Goal: Task Accomplishment & Management: Complete application form

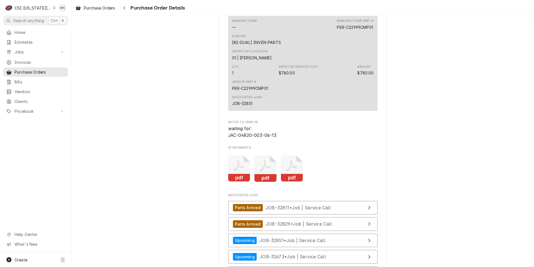
scroll to position [1872, 0]
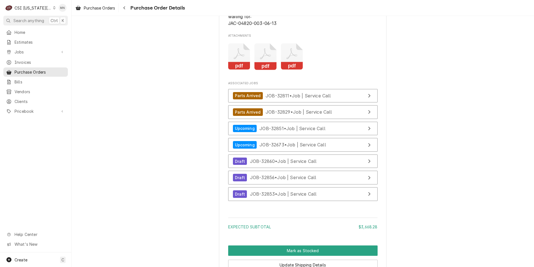
click at [236, 70] on icon "Attachments" at bounding box center [239, 56] width 22 height 27
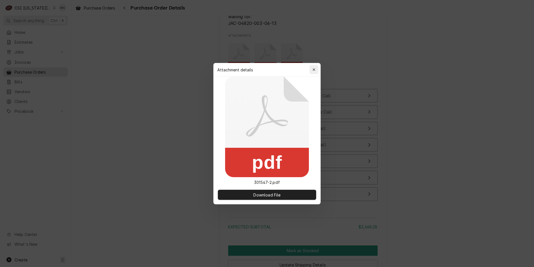
click at [311, 68] on button "button" at bounding box center [314, 69] width 9 height 9
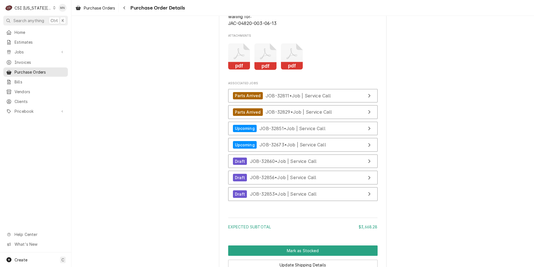
click at [266, 70] on icon "Attachments" at bounding box center [266, 56] width 22 height 27
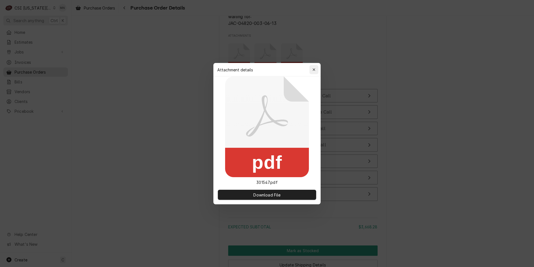
click at [315, 68] on icon "button" at bounding box center [314, 70] width 3 height 4
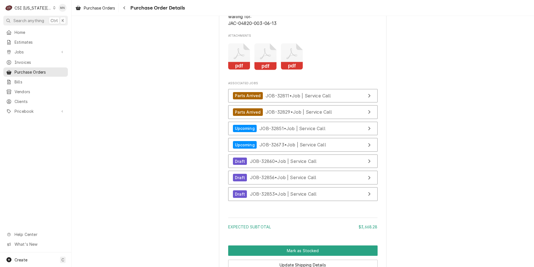
click at [293, 70] on icon "Attachments" at bounding box center [292, 56] width 22 height 27
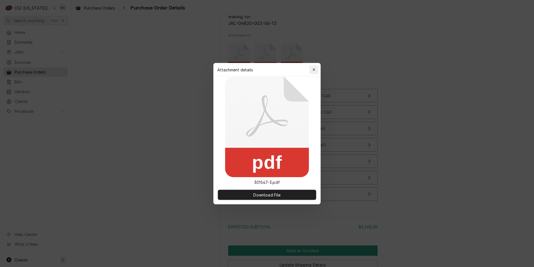
click at [317, 69] on div "button" at bounding box center [314, 70] width 6 height 6
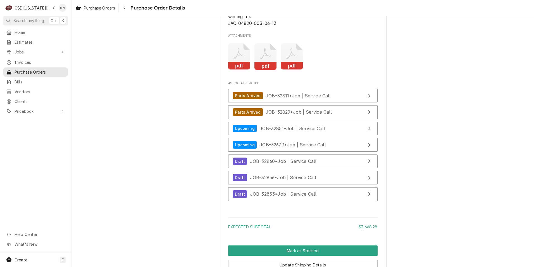
click at [239, 70] on icon "Attachments" at bounding box center [239, 56] width 22 height 27
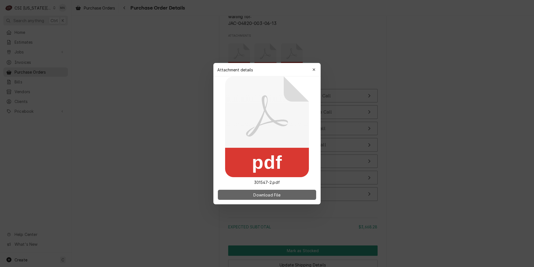
click at [259, 194] on span "Download File" at bounding box center [266, 194] width 29 height 6
click at [317, 67] on button "button" at bounding box center [314, 69] width 9 height 9
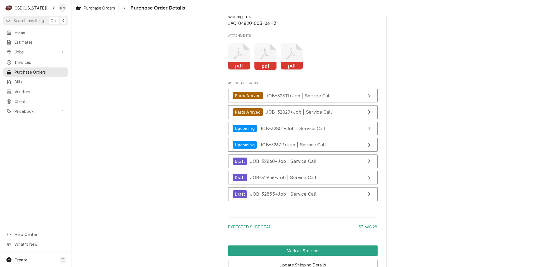
click at [269, 70] on icon "Attachments" at bounding box center [266, 56] width 22 height 27
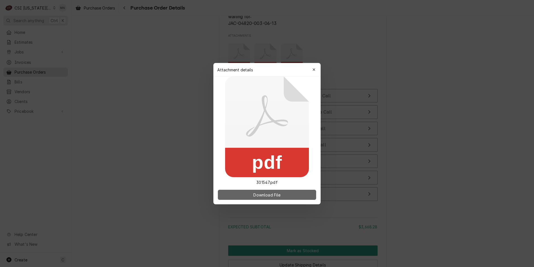
click at [276, 193] on span "Download File" at bounding box center [266, 194] width 29 height 6
click at [313, 68] on icon "button" at bounding box center [314, 70] width 3 height 4
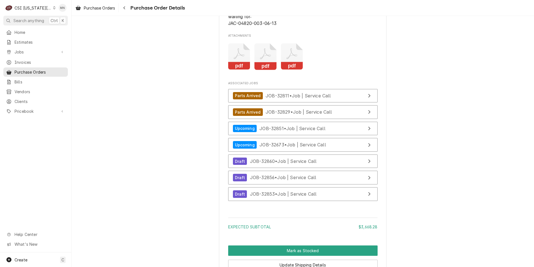
click at [296, 70] on icon "Attachments" at bounding box center [292, 56] width 22 height 27
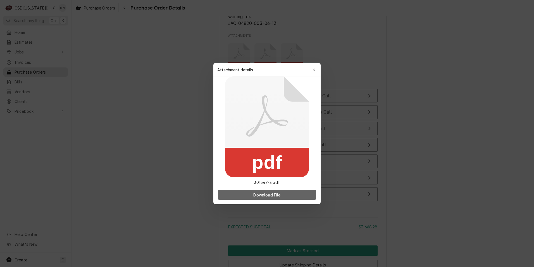
click at [261, 193] on span "Download File" at bounding box center [266, 194] width 29 height 6
click at [354, 55] on div at bounding box center [267, 133] width 534 height 267
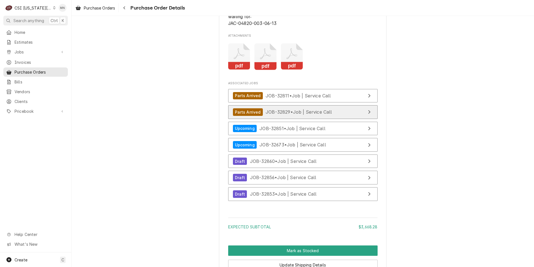
click at [307, 116] on div "Parts Arrived JOB-32829 • Job | Service Call" at bounding box center [282, 112] width 99 height 8
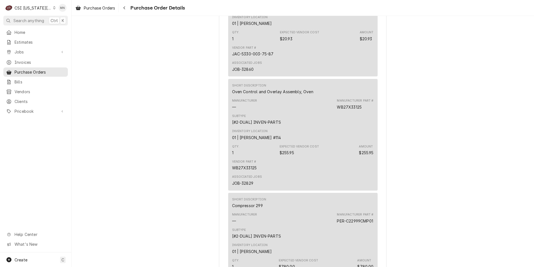
scroll to position [1565, 0]
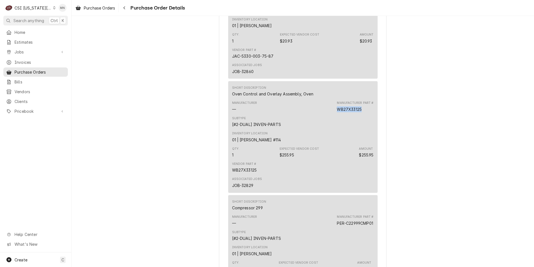
drag, startPoint x: 360, startPoint y: 127, endPoint x: 334, endPoint y: 127, distance: 25.4
click at [334, 114] on div "Manufacturer — Manufacturer Part # WB27X33125" at bounding box center [303, 106] width 142 height 15
click at [21, 108] on span "Pricebook" at bounding box center [36, 111] width 42 height 6
click at [32, 128] on span "Parts & Materials" at bounding box center [40, 131] width 51 height 6
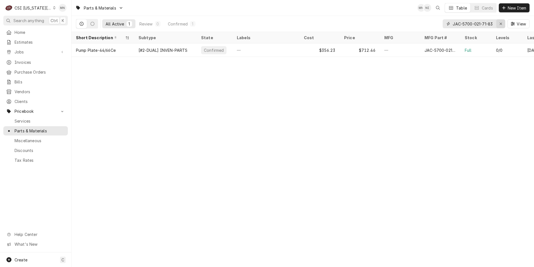
click at [502, 23] on div "Erase input" at bounding box center [501, 24] width 6 height 6
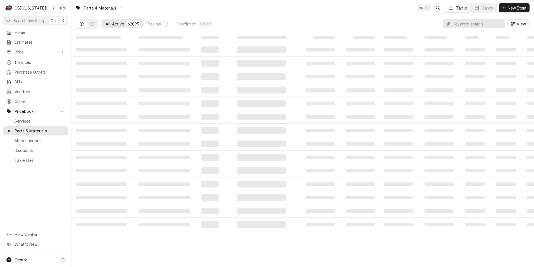
paste input "WB27X33125"
type input "WB27X33125"
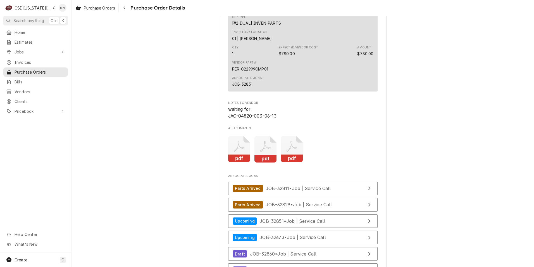
scroll to position [1845, 0]
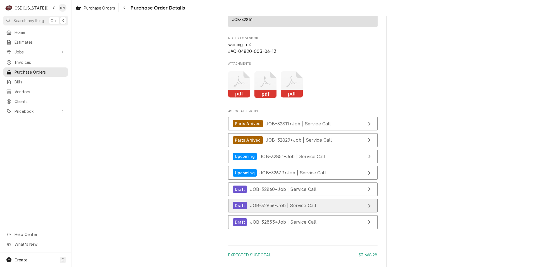
click at [307, 209] on div "Draft JOB-32856 • Job | Service Call" at bounding box center [275, 206] width 84 height 8
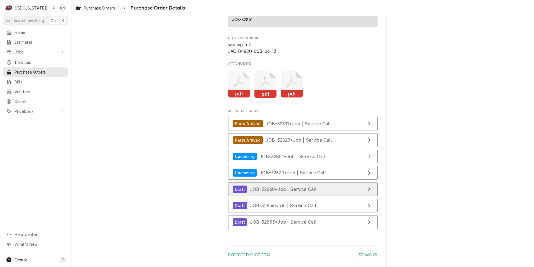
click at [307, 192] on span "JOB-32860 • Job | Service Call" at bounding box center [283, 189] width 67 height 6
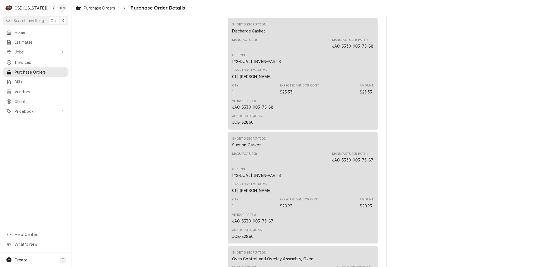
scroll to position [1397, 0]
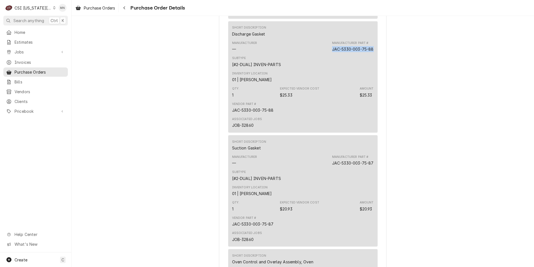
drag, startPoint x: 371, startPoint y: 66, endPoint x: 330, endPoint y: 64, distance: 41.4
click at [332, 52] on div "JAC-5330-003-75-88" at bounding box center [353, 49] width 42 height 6
drag, startPoint x: 330, startPoint y: 64, endPoint x: 333, endPoint y: 67, distance: 4.2
copy div "JAC-5330-003-75-88"
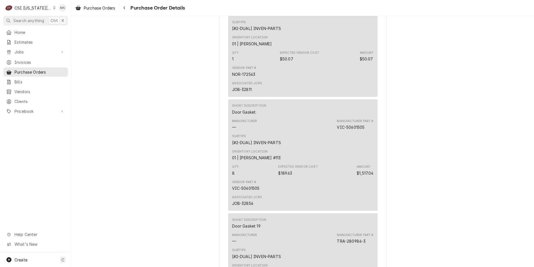
scroll to position [783, 0]
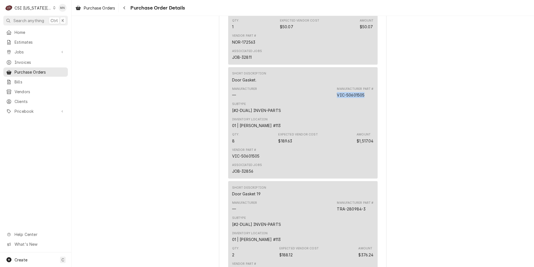
drag, startPoint x: 363, startPoint y: 112, endPoint x: 335, endPoint y: 111, distance: 28.3
click at [335, 100] on div "Manufacturer — Manufacturer Part # VIC-50601505" at bounding box center [303, 92] width 142 height 15
copy div "VIC-50601505"
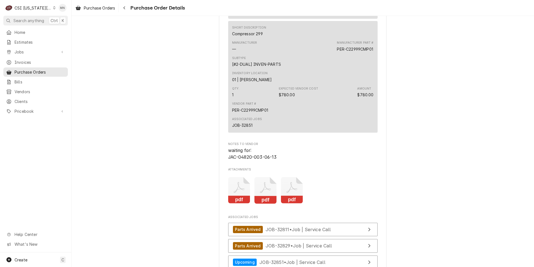
scroll to position [1845, 0]
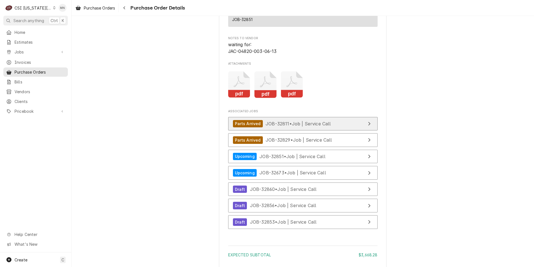
click at [304, 126] on span "JOB-32811 • Job | Service Call" at bounding box center [298, 123] width 65 height 6
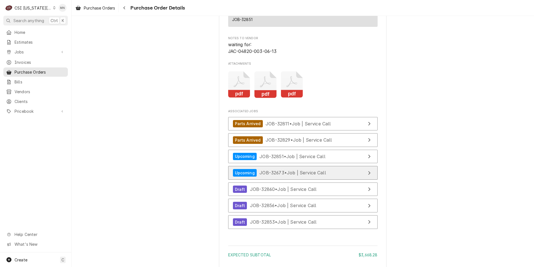
click at [312, 175] on span "JOB-32673 • Job | Service Call" at bounding box center [293, 173] width 67 height 6
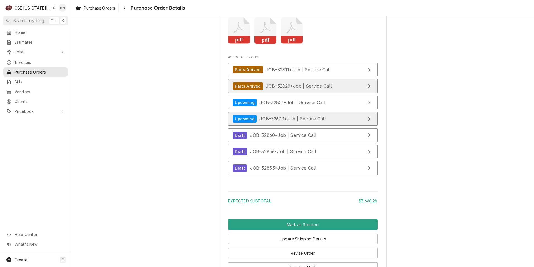
scroll to position [1900, 0]
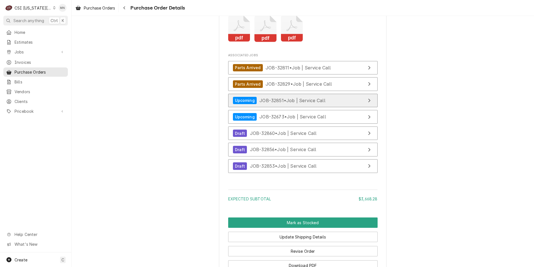
click at [308, 107] on link "Upcoming JOB-32851 • Job | Service Call" at bounding box center [303, 101] width 150 height 14
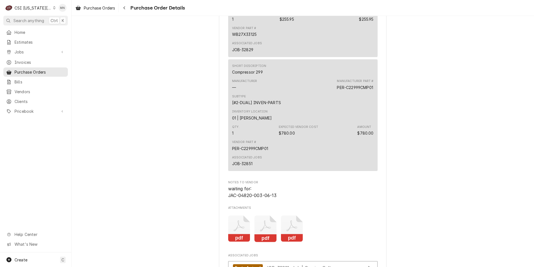
scroll to position [1621, 0]
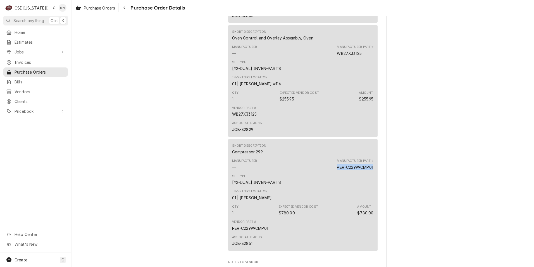
drag, startPoint x: 372, startPoint y: 185, endPoint x: 332, endPoint y: 183, distance: 40.0
click at [332, 183] on div "Short Description Compressor 299 Manufacturer — Manufacturer Part # PER-C22999C…" at bounding box center [303, 194] width 150 height 111
drag, startPoint x: 332, startPoint y: 183, endPoint x: 336, endPoint y: 183, distance: 3.6
copy div "PER-C22999CMP01"
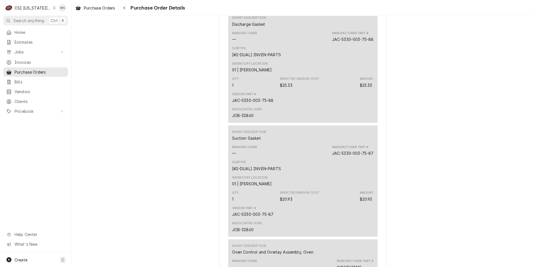
scroll to position [1397, 0]
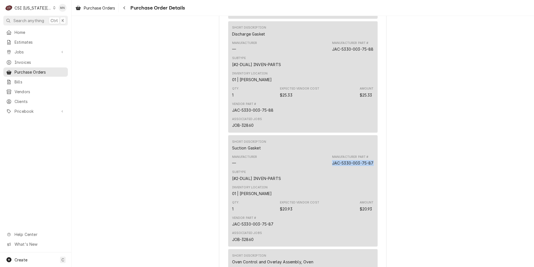
drag, startPoint x: 372, startPoint y: 181, endPoint x: 329, endPoint y: 179, distance: 42.5
click at [329, 179] on div "Short Description Suction Gasket Manufacturer — Manufacturer Part # JAC-5330-00…" at bounding box center [303, 190] width 150 height 111
copy div "JAC-5330-003-75-87"
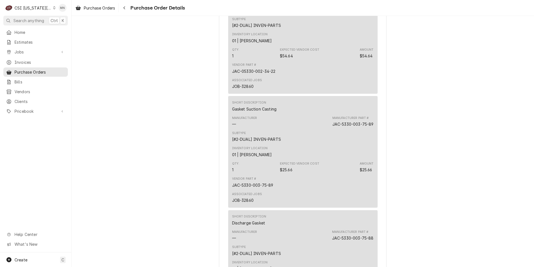
scroll to position [1174, 0]
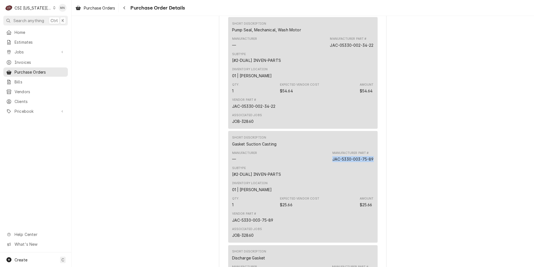
drag, startPoint x: 371, startPoint y: 177, endPoint x: 331, endPoint y: 175, distance: 40.6
click at [333, 162] on div "JAC-5330-003-75-89" at bounding box center [353, 159] width 41 height 6
copy div "JAC-5330-003-75-89"
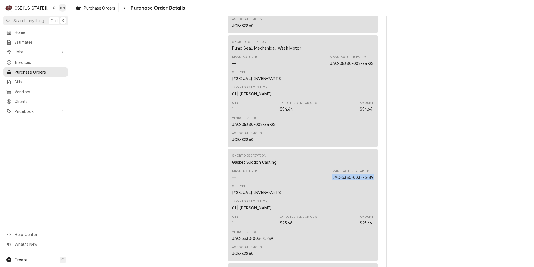
scroll to position [1146, 0]
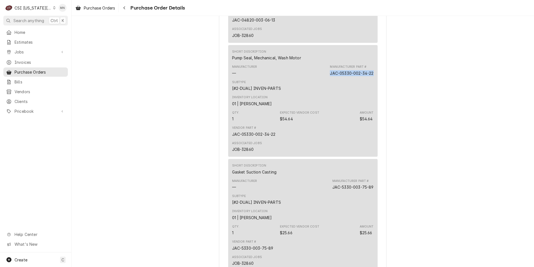
drag, startPoint x: 372, startPoint y: 91, endPoint x: 325, endPoint y: 89, distance: 46.7
click at [325, 89] on div "Short Description Pump Seal, Mechanical, Wash Motor Manufacturer — Manufacturer…" at bounding box center [303, 100] width 150 height 111
drag, startPoint x: 325, startPoint y: 89, endPoint x: 332, endPoint y: 90, distance: 7.4
copy div "JAC-05330-002-34-22"
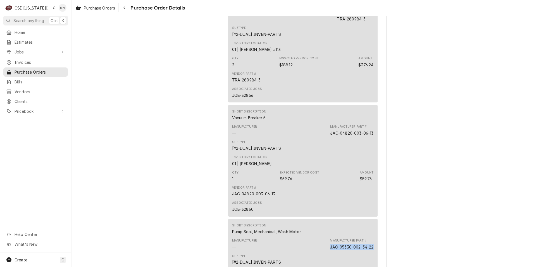
scroll to position [950, 0]
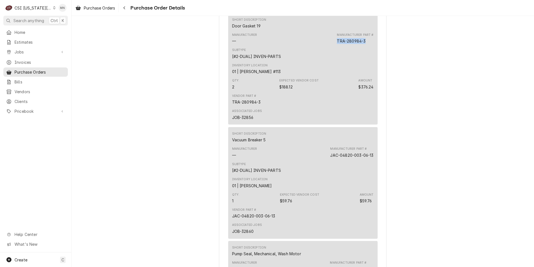
drag, startPoint x: 366, startPoint y: 58, endPoint x: 336, endPoint y: 57, distance: 29.9
click at [337, 44] on div "Manufacturer Part # TRA-280984-3" at bounding box center [355, 38] width 37 height 11
copy div "TRA-280984-3"
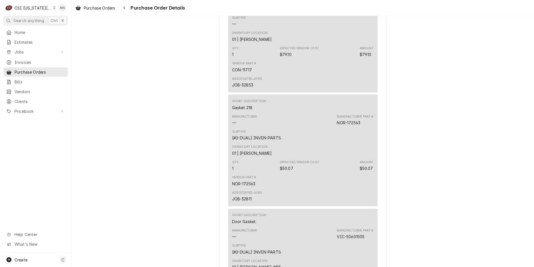
scroll to position [615, 0]
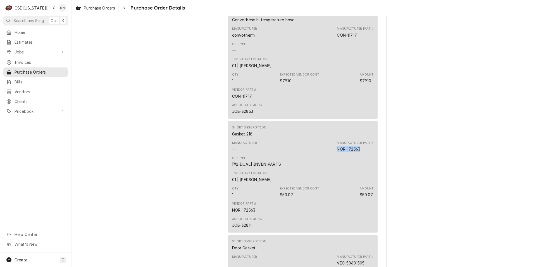
drag, startPoint x: 361, startPoint y: 167, endPoint x: 336, endPoint y: 165, distance: 25.3
click at [337, 152] on div "Manufacturer Part # NOR-172563" at bounding box center [355, 146] width 37 height 11
copy div "NOR-172563"
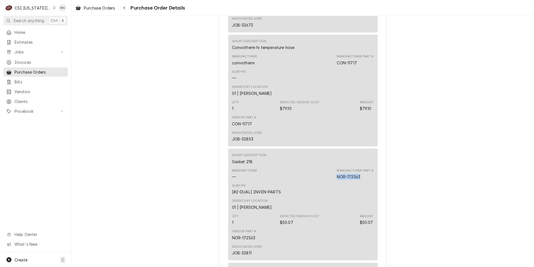
scroll to position [587, 0]
drag, startPoint x: 355, startPoint y: 80, endPoint x: 337, endPoint y: 79, distance: 18.8
click at [337, 66] on div "CON-11717" at bounding box center [347, 63] width 20 height 6
copy div "CON-11717"
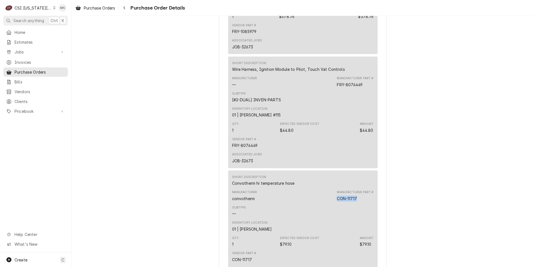
scroll to position [447, 0]
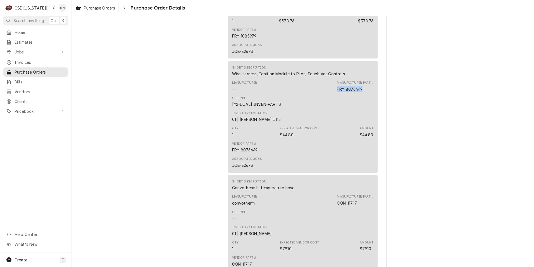
drag, startPoint x: 362, startPoint y: 107, endPoint x: 336, endPoint y: 103, distance: 26.9
click at [337, 92] on div "Manufacturer Part # FRY-8076449" at bounding box center [355, 85] width 37 height 11
drag, startPoint x: 336, startPoint y: 103, endPoint x: 339, endPoint y: 106, distance: 4.2
copy div "FRY-8076449"
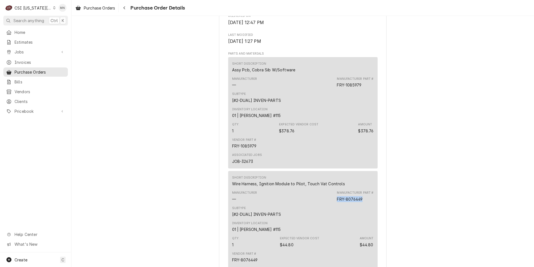
scroll to position [335, 0]
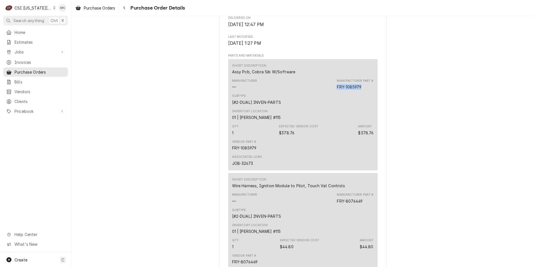
drag, startPoint x: 360, startPoint y: 106, endPoint x: 335, endPoint y: 105, distance: 25.0
click at [335, 92] on div "Manufacturer — Manufacturer Part # FRY-1085979" at bounding box center [303, 84] width 142 height 15
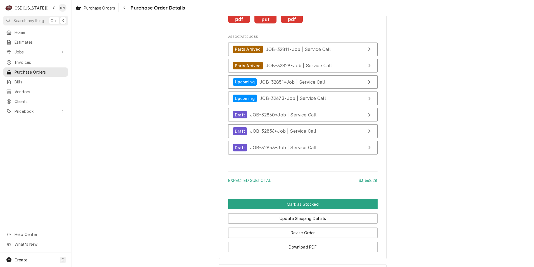
scroll to position [1960, 0]
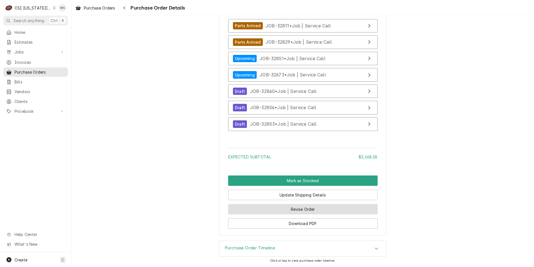
click at [295, 210] on button "Revise Order" at bounding box center [303, 209] width 150 height 10
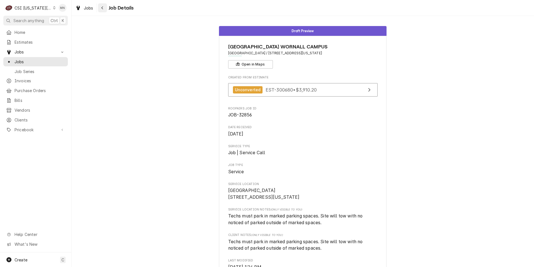
click at [105, 8] on button "Navigate back" at bounding box center [102, 7] width 9 height 9
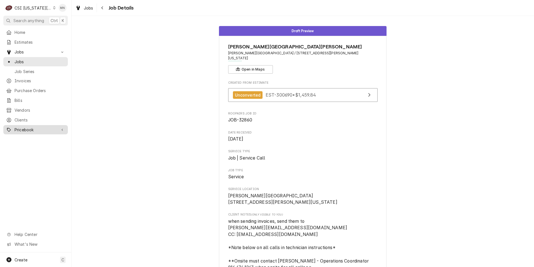
click at [33, 126] on div "Pricebook" at bounding box center [35, 129] width 62 height 7
click at [37, 146] on span "Parts & Materials" at bounding box center [40, 149] width 51 height 6
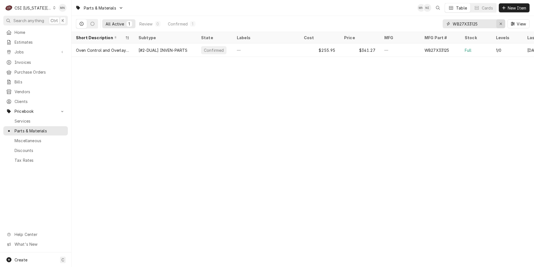
click at [501, 23] on icon "Erase input" at bounding box center [501, 24] width 3 height 4
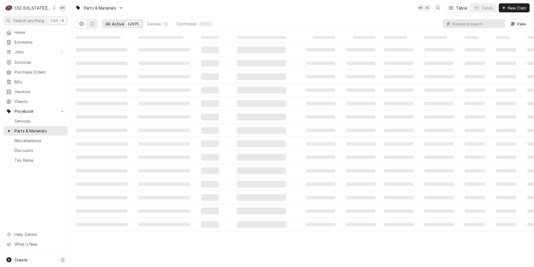
paste input "JAC-5330-003-75-88"
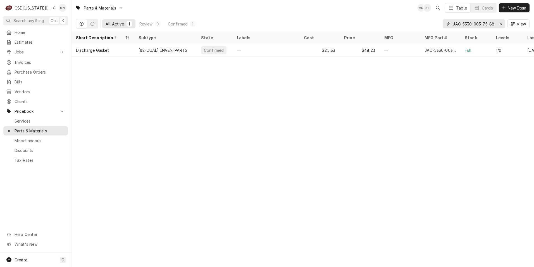
type input "JAC-5330-003-75-88"
click at [502, 24] on icon "Erase input" at bounding box center [501, 24] width 3 height 4
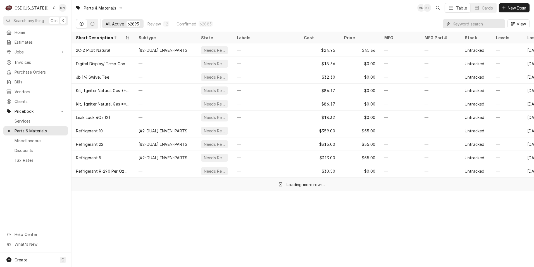
paste input "VIC-50601505"
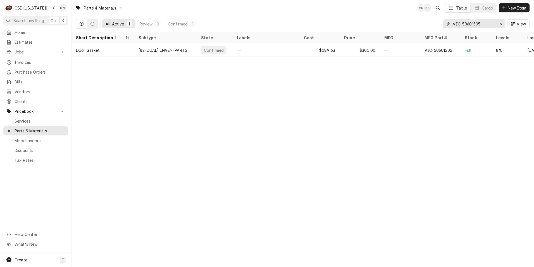
type input "VIC-50601505"
click at [501, 23] on icon "Erase input" at bounding box center [501, 24] width 3 height 4
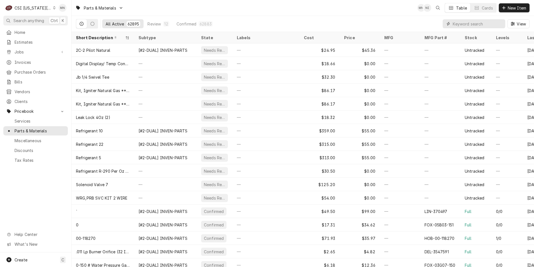
paste input "PER-C22999CMP01"
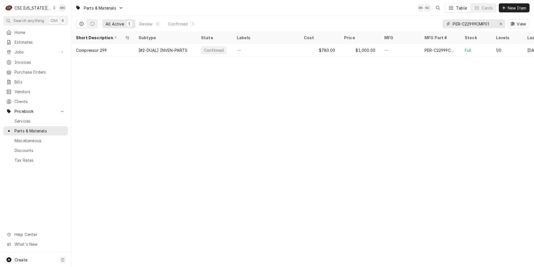
type input "PER-C22999CMP01"
click at [500, 24] on icon "Erase input" at bounding box center [501, 24] width 3 height 4
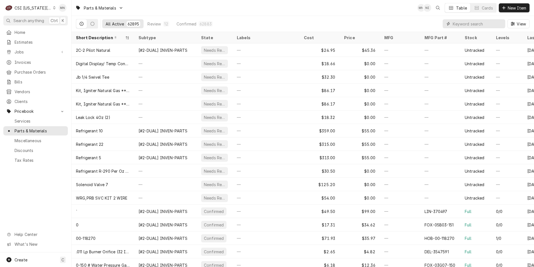
paste input "JAC-5330-003-75-87"
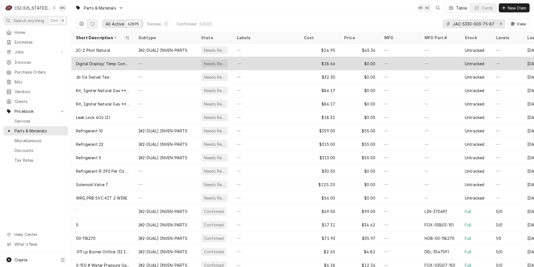
scroll to position [0, 0]
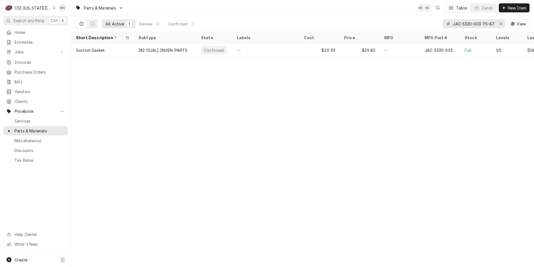
type input "JAC-5330-003-75-87"
click at [502, 22] on icon "Erase input" at bounding box center [501, 24] width 3 height 4
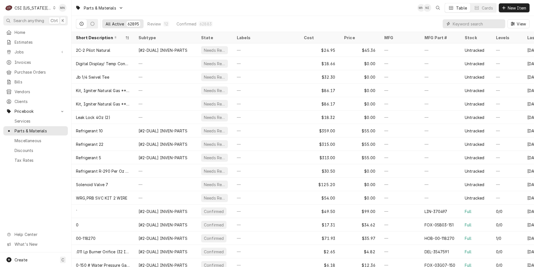
paste input "JAC-5330-003-75-89"
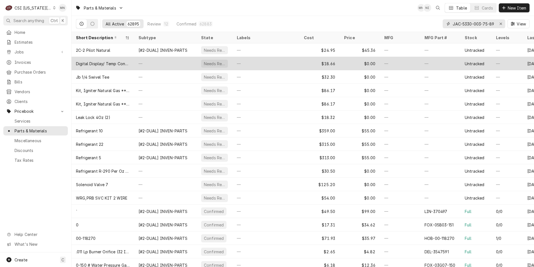
scroll to position [0, 0]
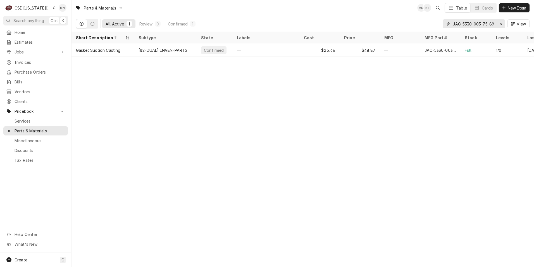
type input "JAC-5330-003-75-89"
click at [501, 24] on icon "Erase input" at bounding box center [501, 24] width 3 height 4
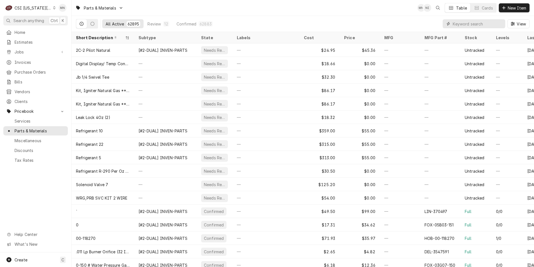
paste input "JAC-05330-002-34-22"
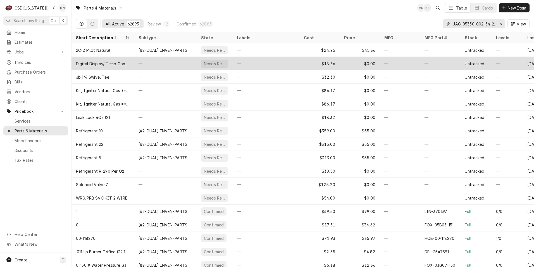
scroll to position [0, 3]
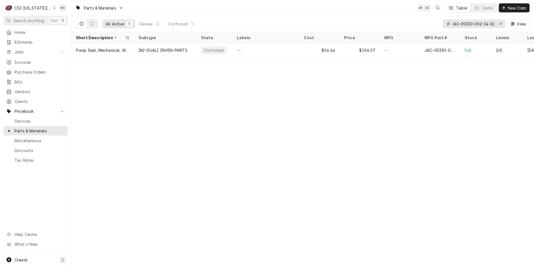
type input "JAC-05330-002-34-22"
click at [501, 21] on button "Erase input" at bounding box center [501, 23] width 9 height 9
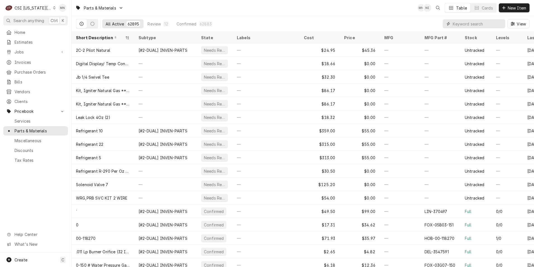
paste input "TRA-280984-3"
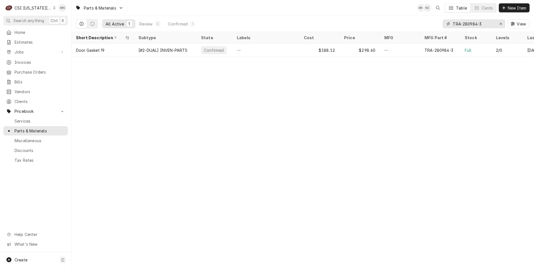
type input "TRA-280984-3"
click at [498, 23] on button "Erase input" at bounding box center [501, 23] width 9 height 9
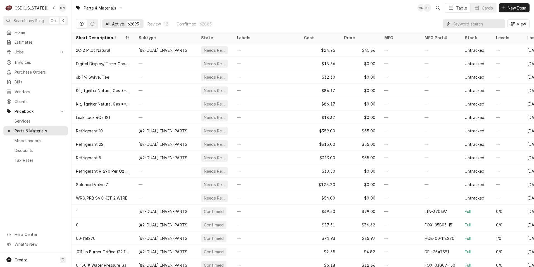
paste input "NOR-172563"
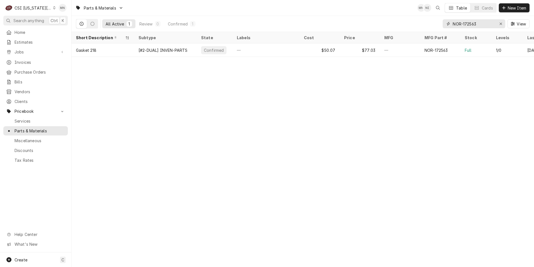
type input "NOR-172563"
click at [499, 24] on div "Erase input" at bounding box center [501, 24] width 6 height 6
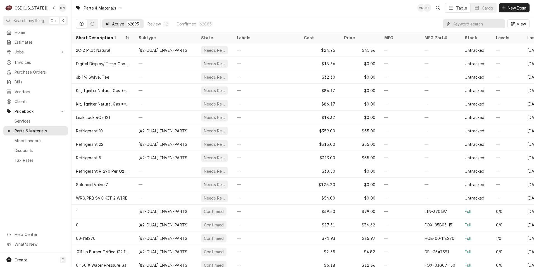
paste input "CON-11717"
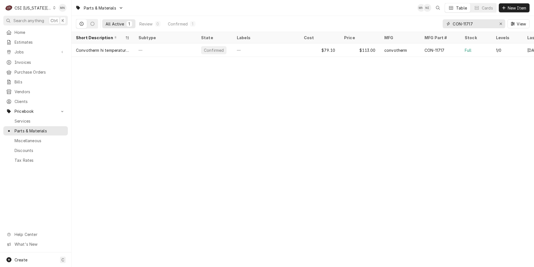
type input "CON-11717"
click at [499, 24] on div "Erase input" at bounding box center [501, 24] width 6 height 6
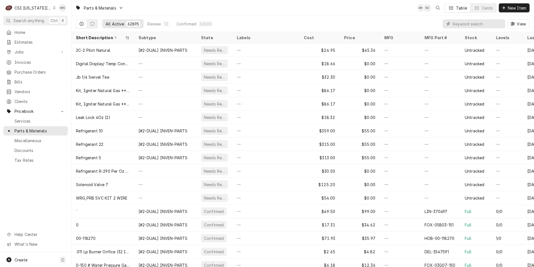
paste input "FRY-8076449"
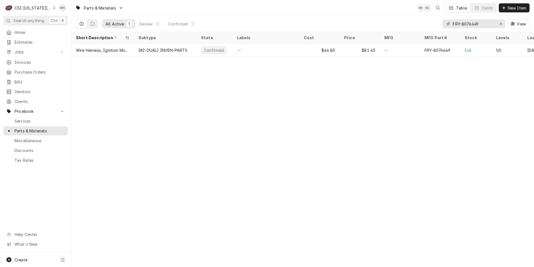
type input "FRY-8076449"
click at [499, 23] on div "Erase input" at bounding box center [501, 24] width 6 height 6
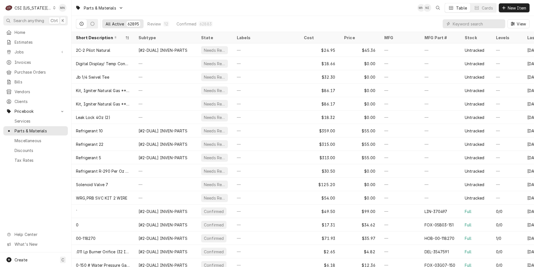
drag, startPoint x: 452, startPoint y: 23, endPoint x: 417, endPoint y: 19, distance: 35.4
click at [417, 19] on div "All Active 62895 Review 12 Confirmed 62883 View" at bounding box center [303, 24] width 454 height 16
click at [460, 23] on input "Dynamic Content Wrapper" at bounding box center [478, 23] width 50 height 9
paste input "FRY-1085979"
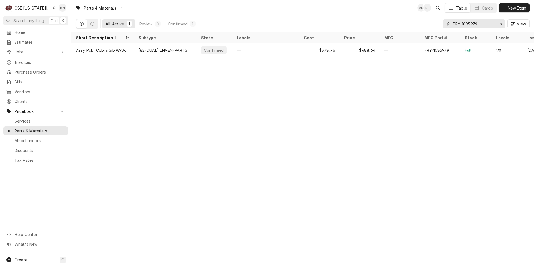
type input "FRY-1085979"
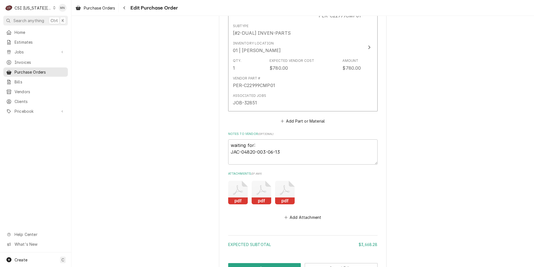
scroll to position [1889, 0]
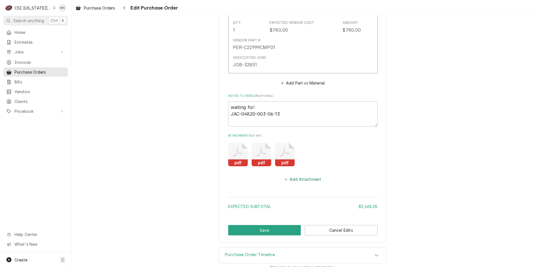
click at [301, 175] on button "Add Attachment" at bounding box center [302, 179] width 39 height 8
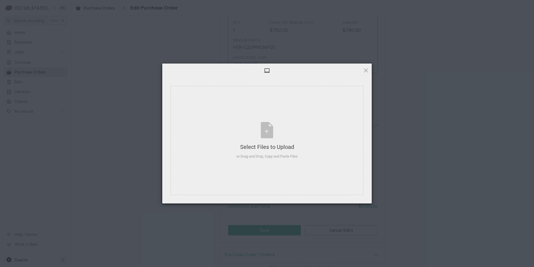
type textarea "x"
click at [273, 139] on div "Select Files to Upload or Drag and Drop, Copy and Paste Files" at bounding box center [267, 140] width 61 height 37
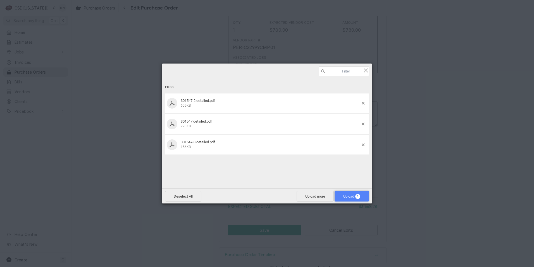
click at [351, 195] on span "Upload 3" at bounding box center [351, 196] width 17 height 4
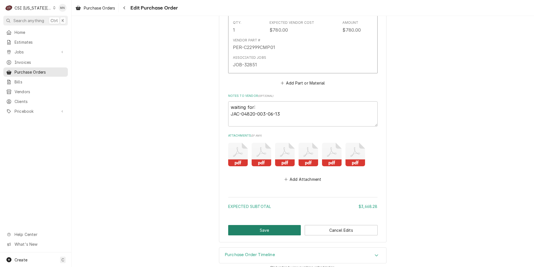
click at [280, 225] on button "Save" at bounding box center [264, 230] width 73 height 10
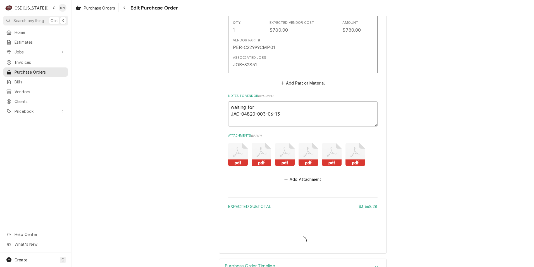
type textarea "x"
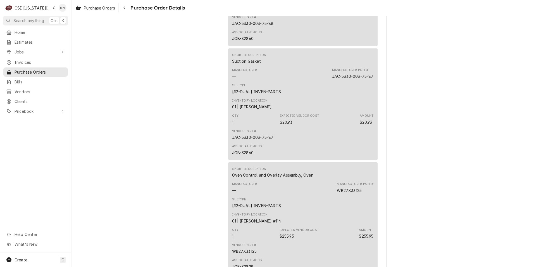
scroll to position [1425, 0]
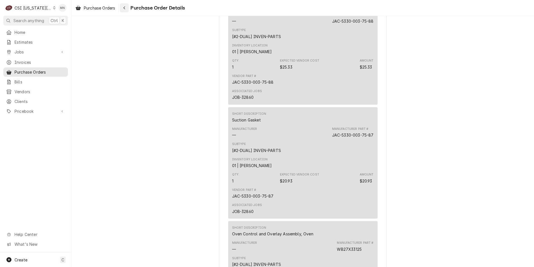
click at [128, 9] on button "Navigate back" at bounding box center [124, 7] width 9 height 9
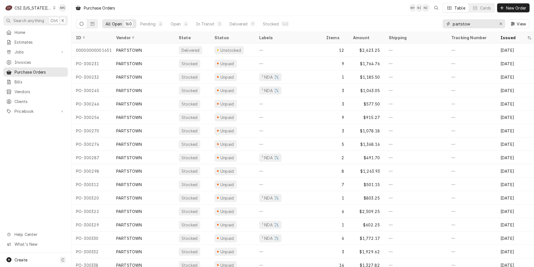
drag, startPoint x: 480, startPoint y: 26, endPoint x: 417, endPoint y: 20, distance: 63.0
click at [419, 20] on div "All Open 160 Pending 4 Open 4 In Transit 0 Delivered 9 Stocked 143 partstow View" at bounding box center [303, 24] width 454 height 16
type input "1"
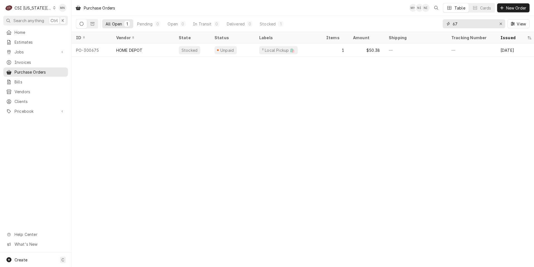
type input "6"
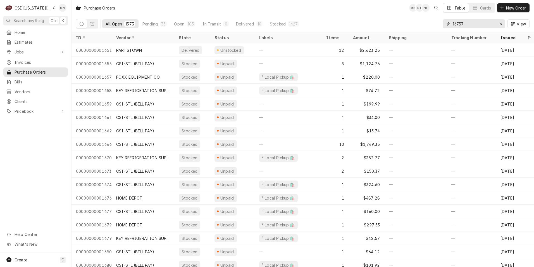
type input "16757"
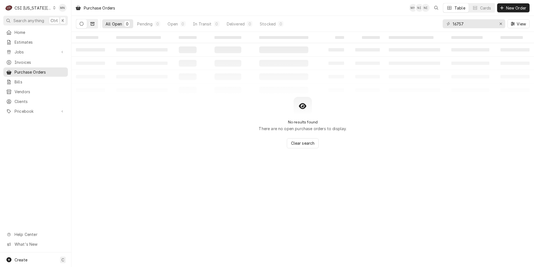
click at [94, 24] on button "Dynamic Content Wrapper" at bounding box center [92, 23] width 11 height 9
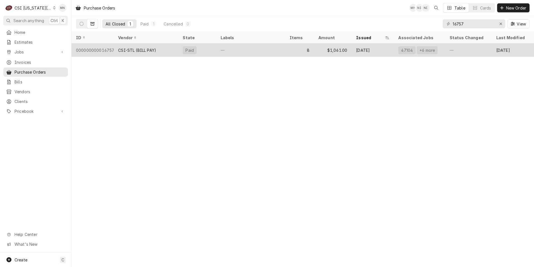
click at [105, 50] on div "000000000016757" at bounding box center [93, 49] width 42 height 13
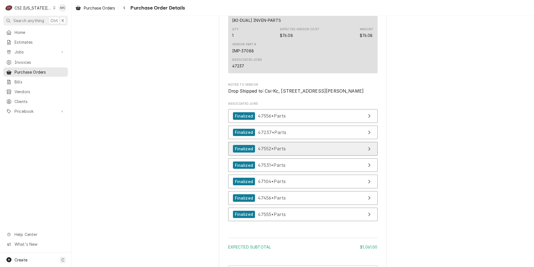
scroll to position [1098, 0]
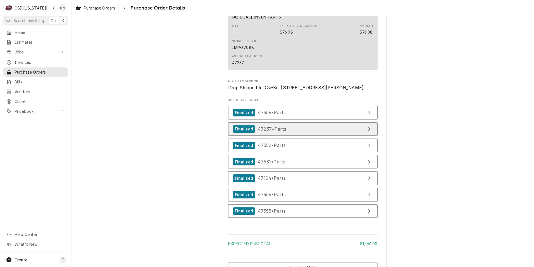
click at [291, 136] on link "Finalized 47237 • Parts" at bounding box center [303, 129] width 150 height 14
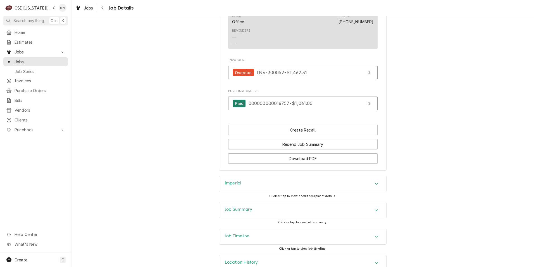
scroll to position [1468, 0]
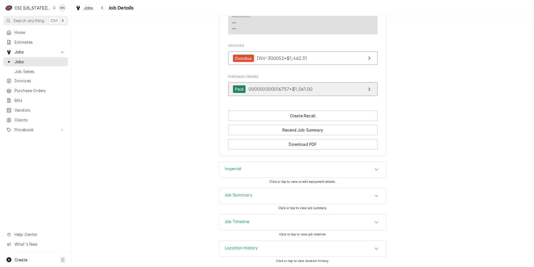
click at [308, 88] on span "000000000016757 • $1,061.00" at bounding box center [281, 89] width 64 height 6
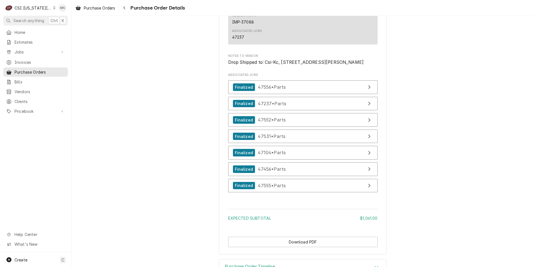
scroll to position [1154, 0]
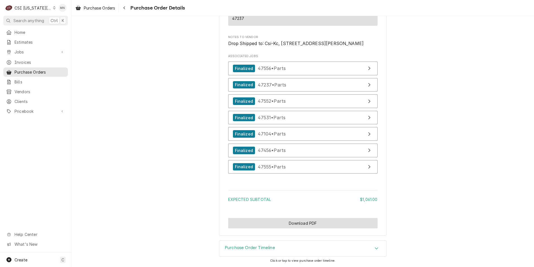
click at [311, 220] on button "Download PDF" at bounding box center [303, 223] width 150 height 10
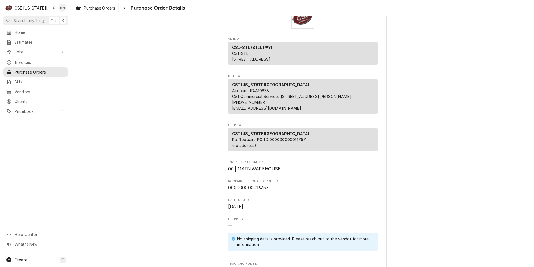
scroll to position [0, 0]
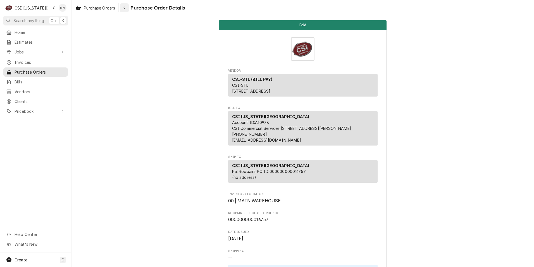
click at [124, 7] on div "Navigate back" at bounding box center [125, 8] width 6 height 6
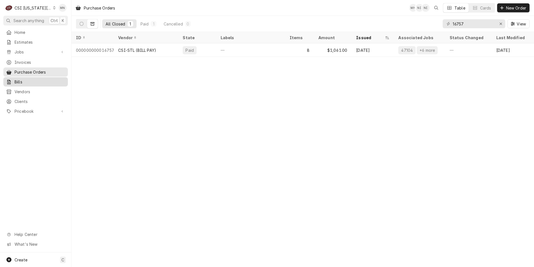
click at [12, 79] on div "Bills" at bounding box center [35, 82] width 59 height 6
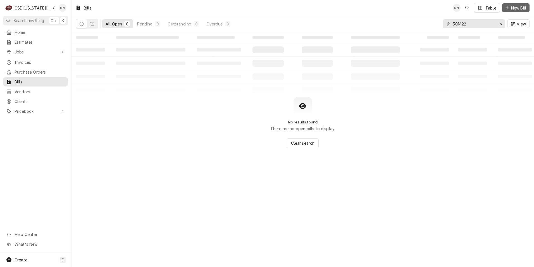
click at [512, 8] on span "New Bill" at bounding box center [518, 8] width 17 height 6
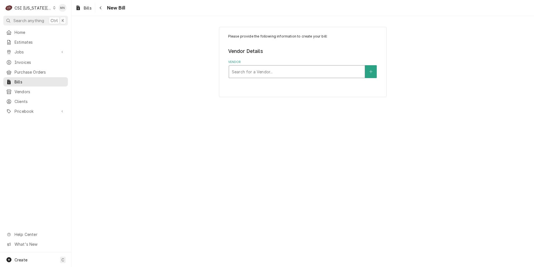
click at [235, 70] on div "Vendor" at bounding box center [297, 72] width 130 height 10
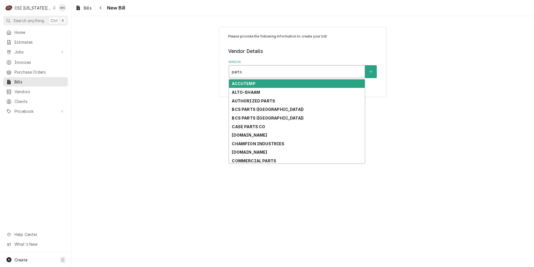
type input "partst"
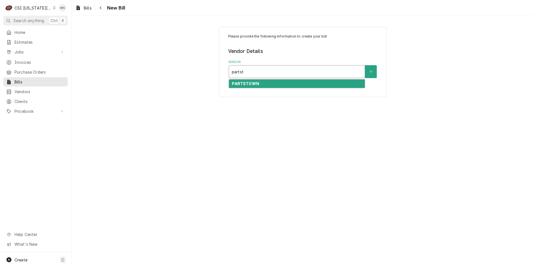
click at [258, 81] on div "PARTSTOWN" at bounding box center [297, 83] width 136 height 9
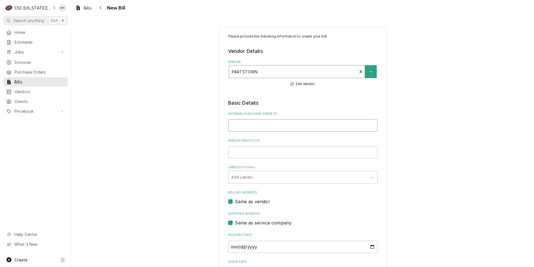
click at [252, 126] on input "External Purchase Order ID" at bounding box center [303, 125] width 150 height 12
click at [246, 152] on input "Vendor Invoice ID" at bounding box center [303, 152] width 150 height 12
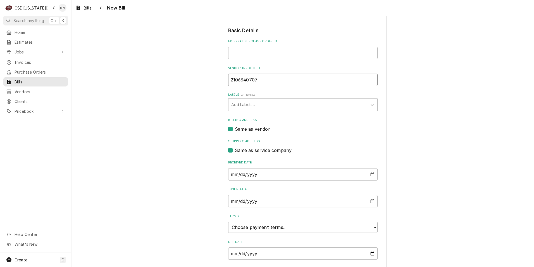
scroll to position [89, 0]
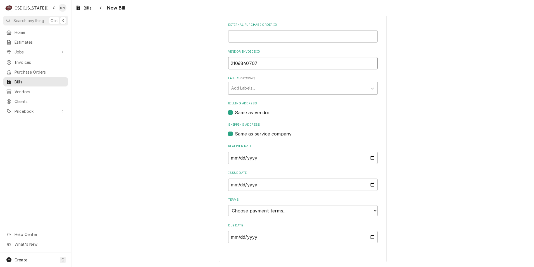
type input "2106840707"
click at [256, 211] on select "Choose payment terms... Same Day Net 7 Net 14 Net 21 Net 30 Net 45 Net 60 Net 90" at bounding box center [303, 210] width 150 height 11
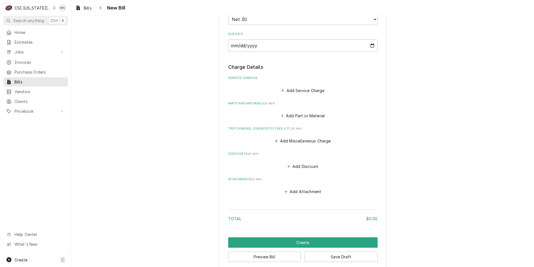
scroll to position [285, 0]
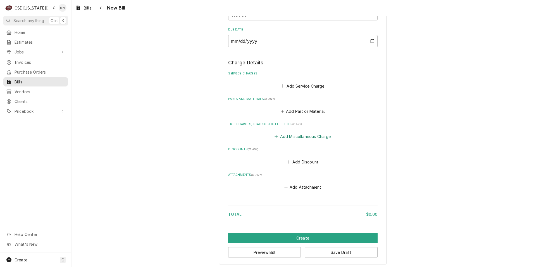
click at [307, 137] on button "Add Miscellaneous Charge" at bounding box center [303, 136] width 58 height 8
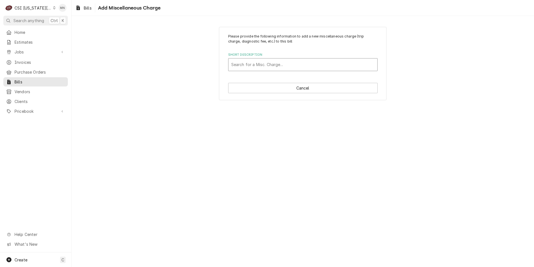
click at [258, 64] on div "Short Description" at bounding box center [302, 65] width 143 height 10
type input "ACO"
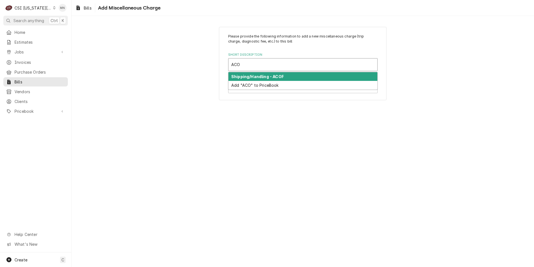
click at [253, 77] on strong "Shipping/Handling - ACOF" at bounding box center [257, 76] width 53 height 5
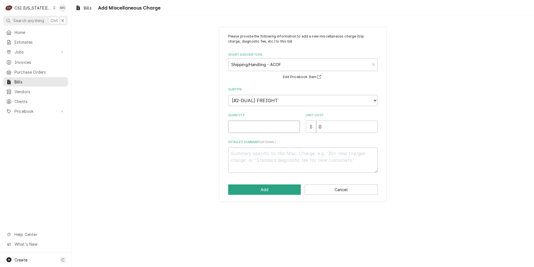
click at [260, 127] on input "Quantity" at bounding box center [264, 126] width 72 height 12
type textarea "x"
type input "1"
type textarea "x"
type input "1"
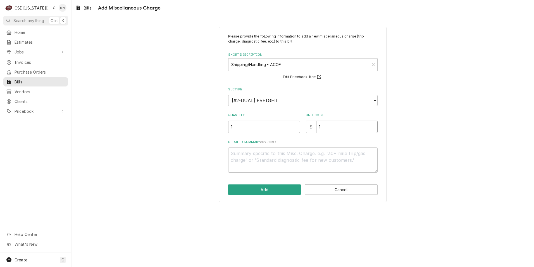
type textarea "x"
type input "1.3"
type textarea "x"
type input "1.34"
click at [261, 153] on textarea "Detailed Summary ( optional )" at bounding box center [303, 159] width 150 height 25
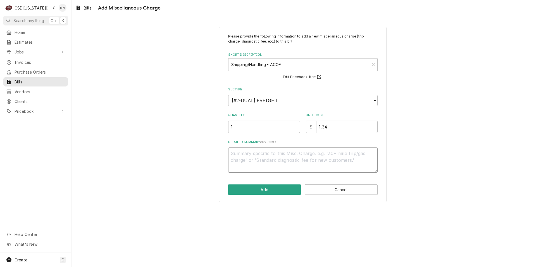
type textarea "x"
type textarea "B"
type textarea "x"
type textarea "Ba"
type textarea "x"
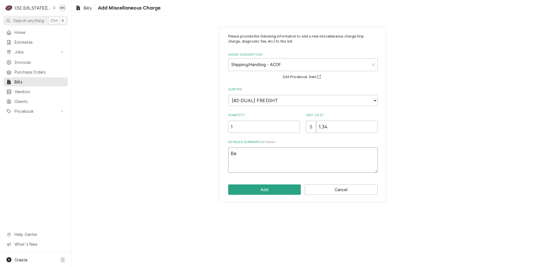
type textarea "Bac"
type textarea "x"
type textarea "Back"
type textarea "x"
type textarea "Backo"
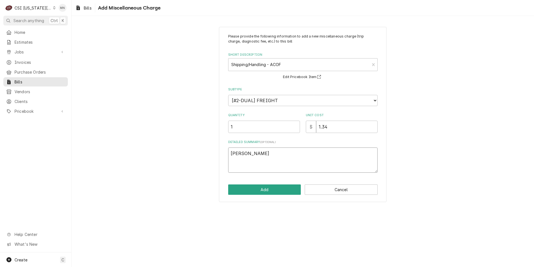
type textarea "x"
type textarea "Backor"
type textarea "x"
type textarea "Backord"
type textarea "x"
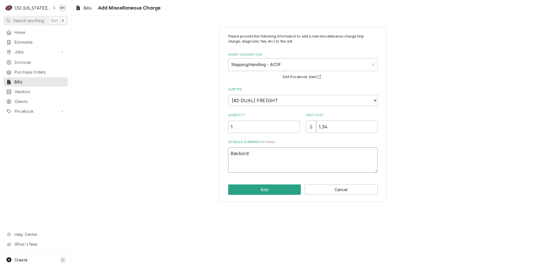
type textarea "Backorde"
type textarea "x"
type textarea "Backorder"
type textarea "x"
type textarea "Backorder"
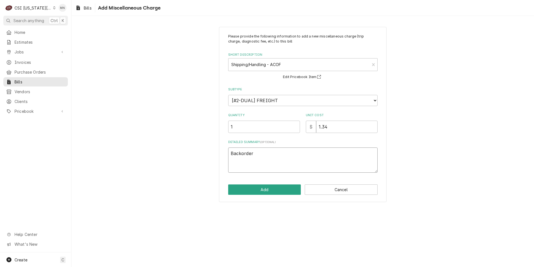
type textarea "x"
type textarea "Backorder P"
type textarea "x"
type textarea "Backorder PO"
type textarea "x"
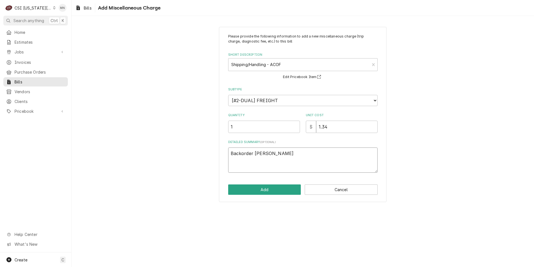
type textarea "Backorder PO"
type textarea "x"
type textarea "Backorder PO 3"
type textarea "x"
type textarea "Backorder PO"
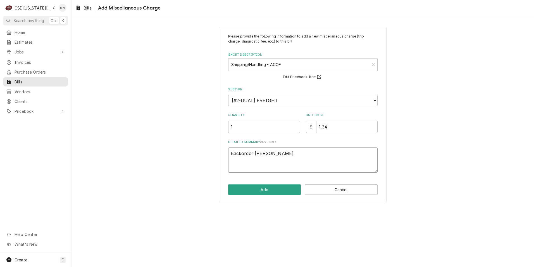
type textarea "x"
type textarea "Backorder PO #"
type textarea "x"
type textarea "Backorder PO #"
type textarea "x"
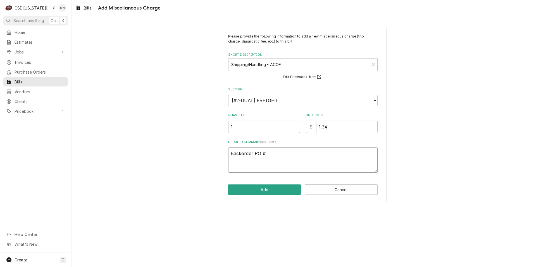
type textarea "Backorder PO # 1"
type textarea "x"
type textarea "Backorder PO # 16"
type textarea "x"
type textarea "Backorder PO # 167"
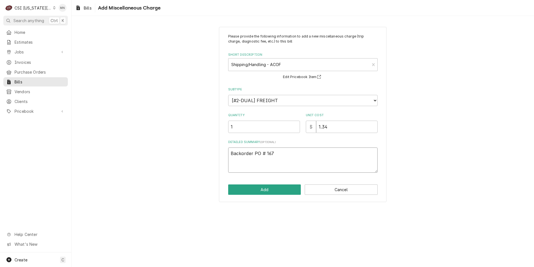
type textarea "x"
type textarea "Backorder PO # 1675"
type textarea "x"
type textarea "Backorder PO # 16757"
type textarea "x"
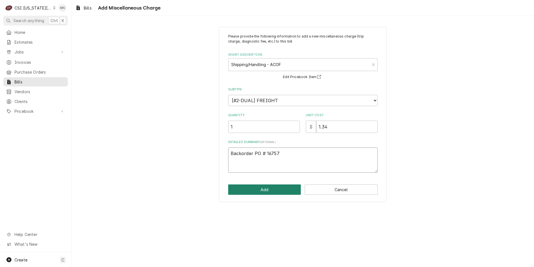
type textarea "Backorder PO # 16757"
click at [259, 187] on button "Add" at bounding box center [264, 189] width 73 height 10
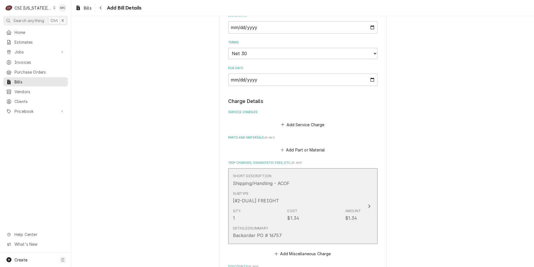
scroll to position [254, 0]
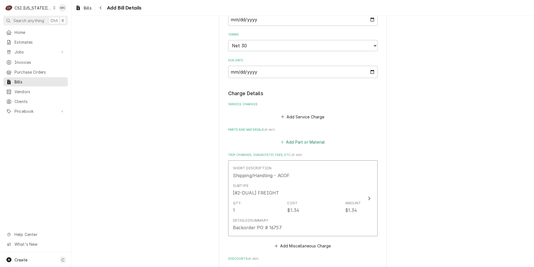
click at [303, 140] on button "Add Part or Material" at bounding box center [303, 142] width 46 height 8
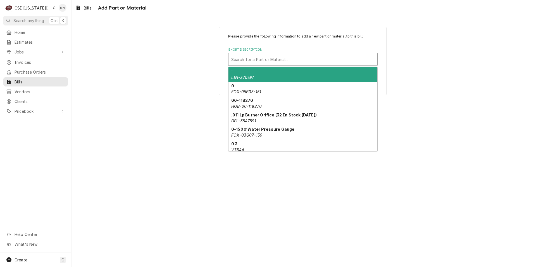
click at [254, 55] on div "Short Description" at bounding box center [302, 59] width 143 height 10
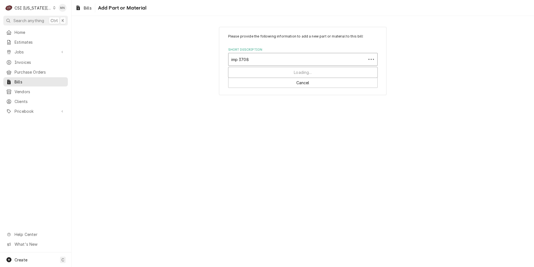
type input "imp 37088"
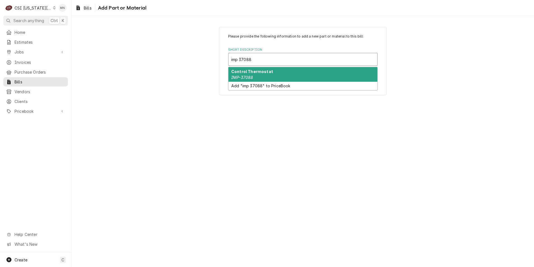
click at [243, 74] on div "Control Thermostat IMP-37088" at bounding box center [303, 74] width 149 height 15
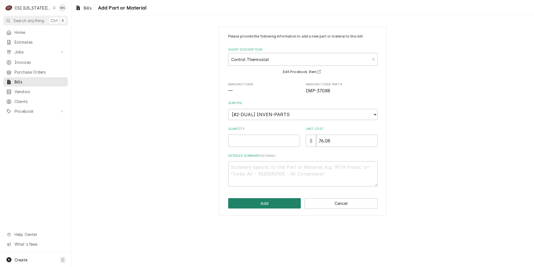
click at [278, 202] on button "Add" at bounding box center [264, 203] width 73 height 10
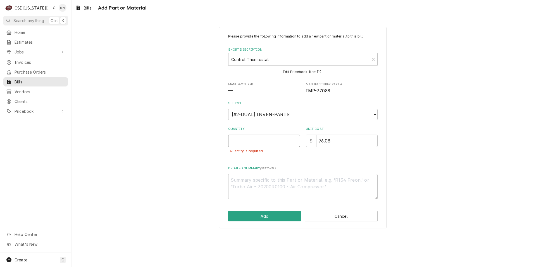
click at [244, 140] on input "Quantity" at bounding box center [264, 140] width 72 height 12
type textarea "x"
type input "1"
click at [251, 217] on button "Add" at bounding box center [264, 216] width 73 height 10
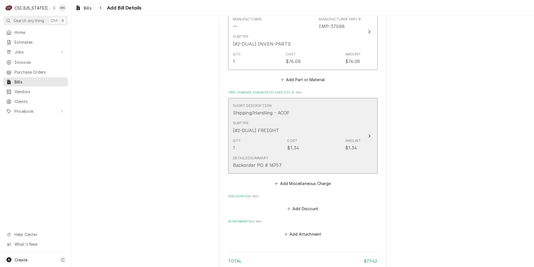
scroll to position [444, 0]
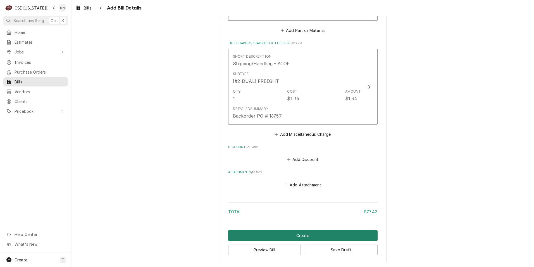
click at [303, 234] on button "Create" at bounding box center [303, 235] width 150 height 10
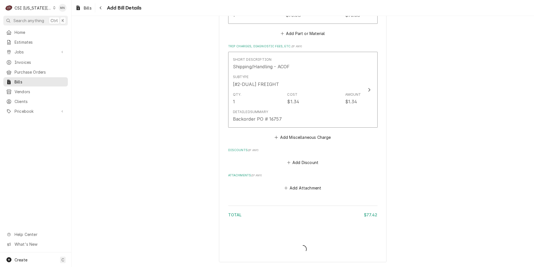
scroll to position [441, 0]
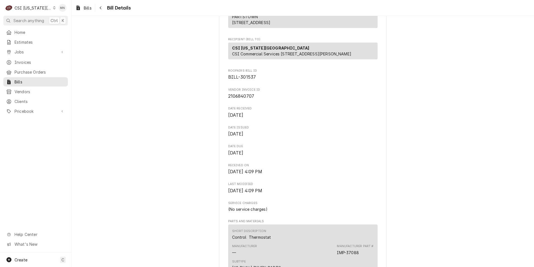
scroll to position [58, 0]
